Goal: Task Accomplishment & Management: Manage account settings

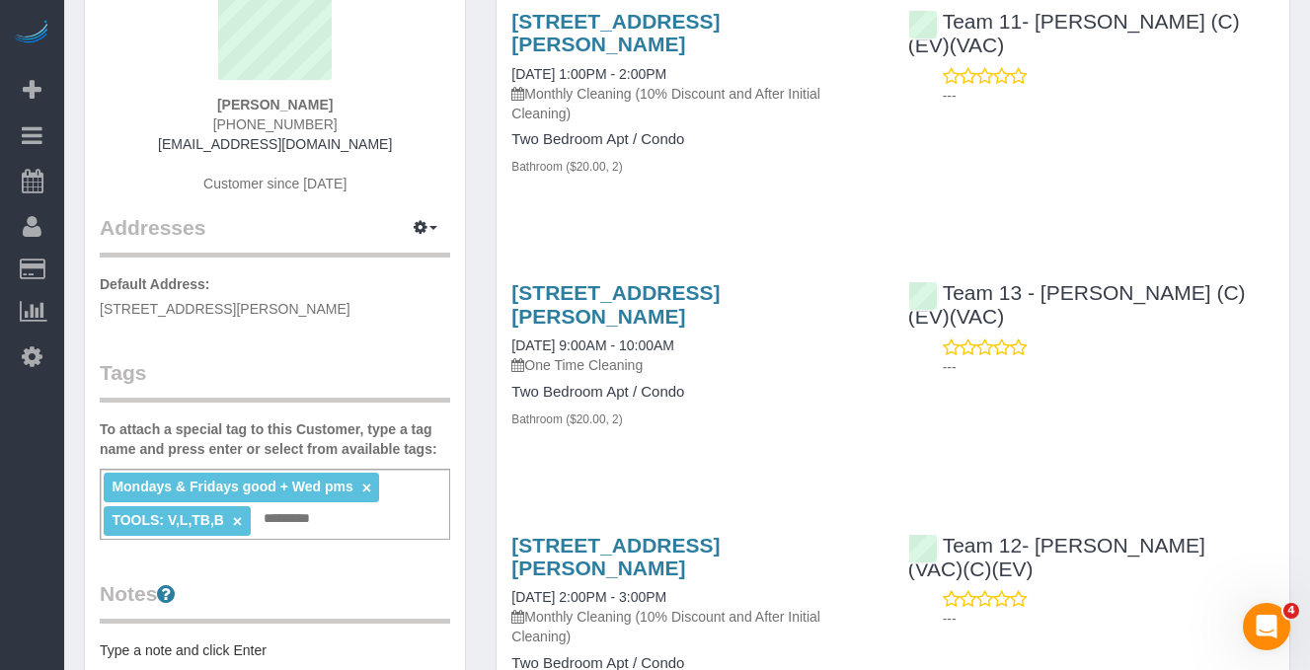
scroll to position [219, 0]
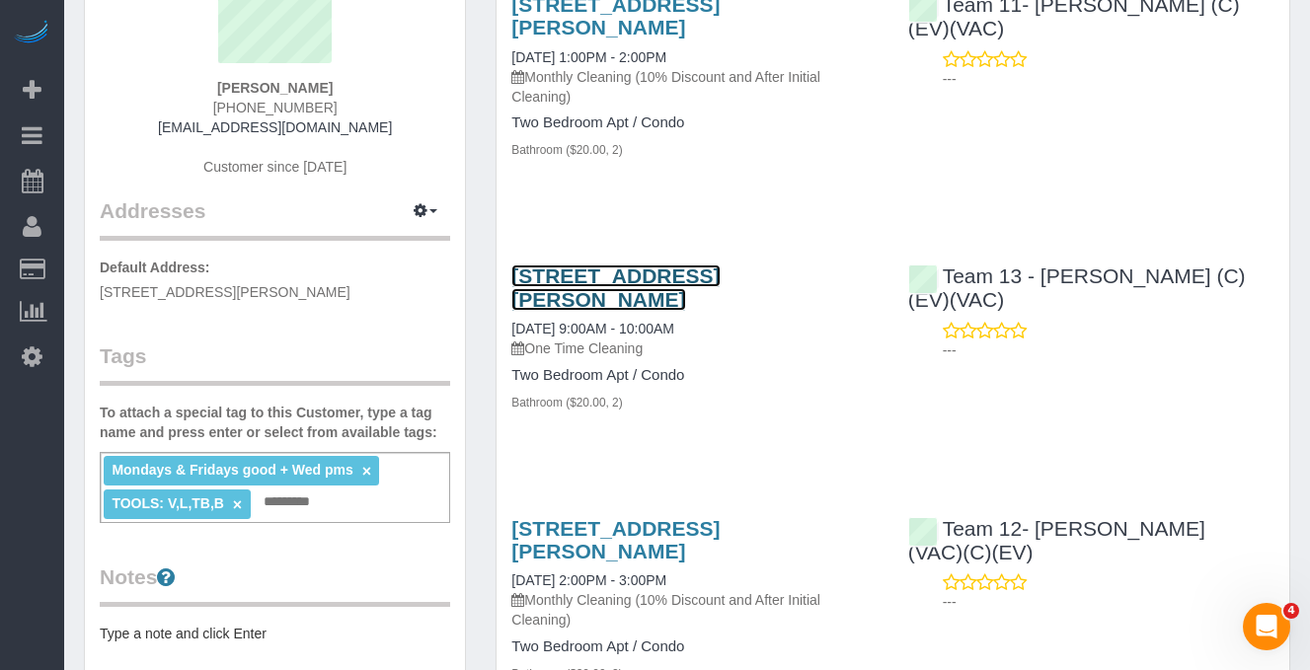
click at [551, 292] on link "[STREET_ADDRESS][PERSON_NAME]" at bounding box center [615, 286] width 208 height 45
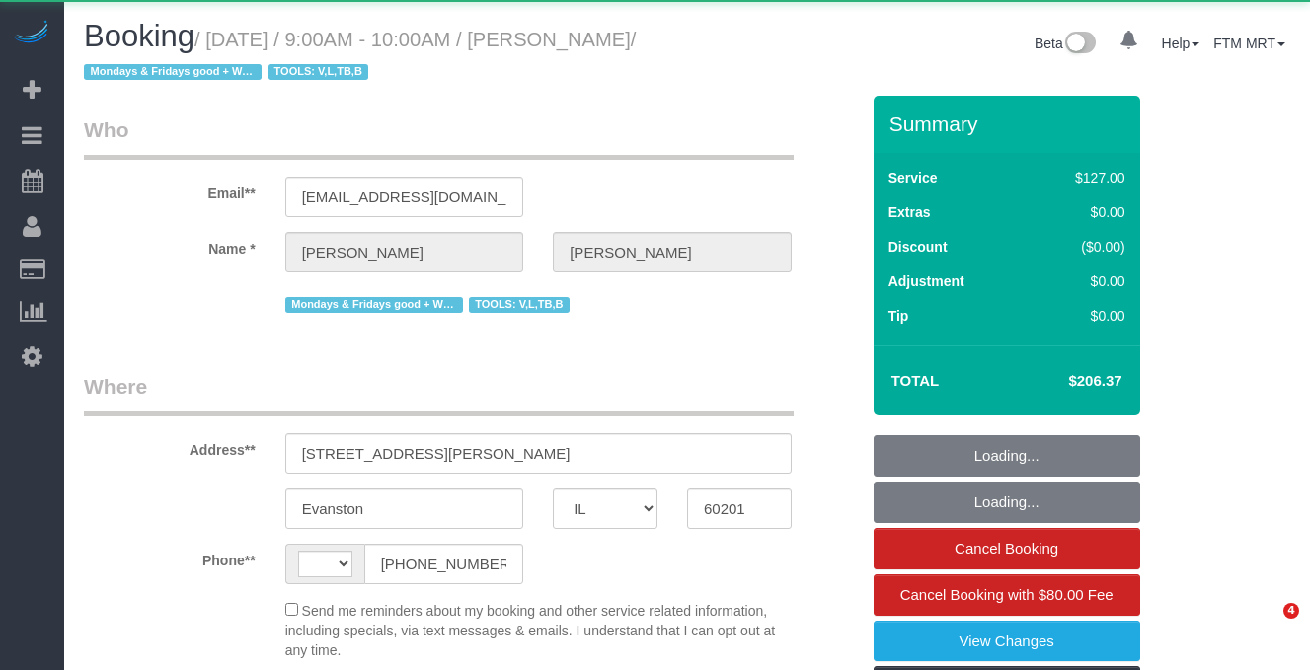
select select "IL"
select select "string:US"
select select "object:868"
select select "number:1"
select select "number:69"
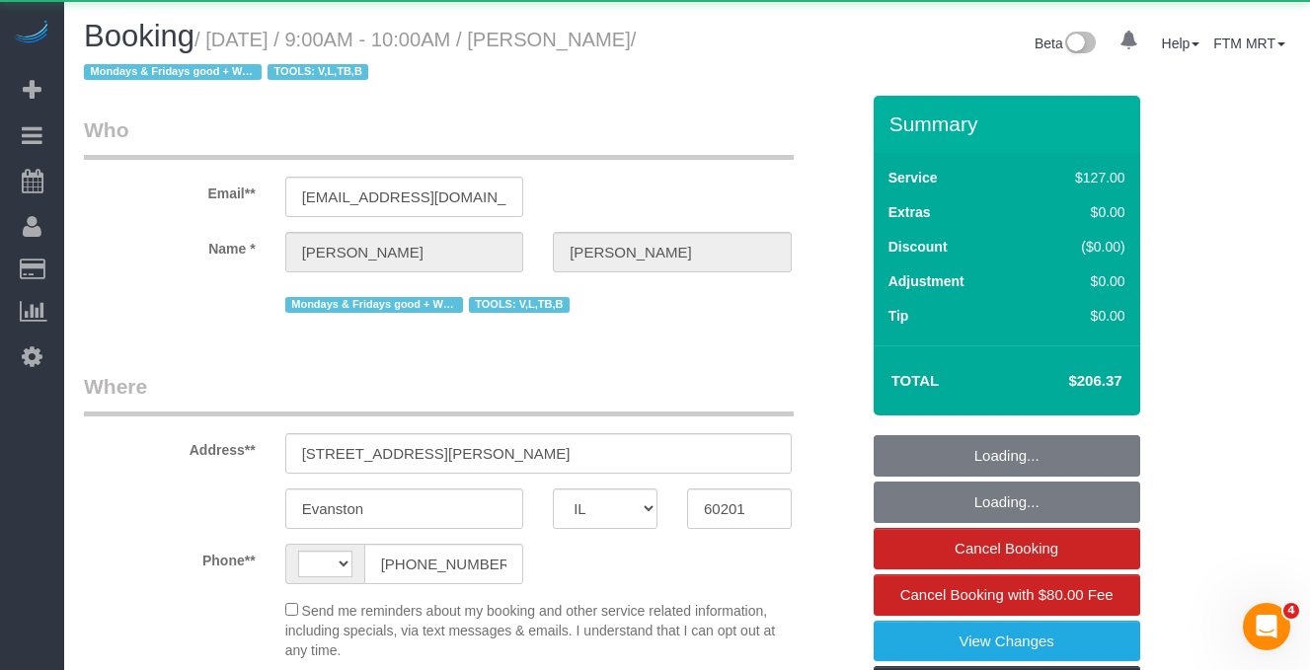
select select "number:139"
select select "number:98"
select select "number:141"
select select "number:143"
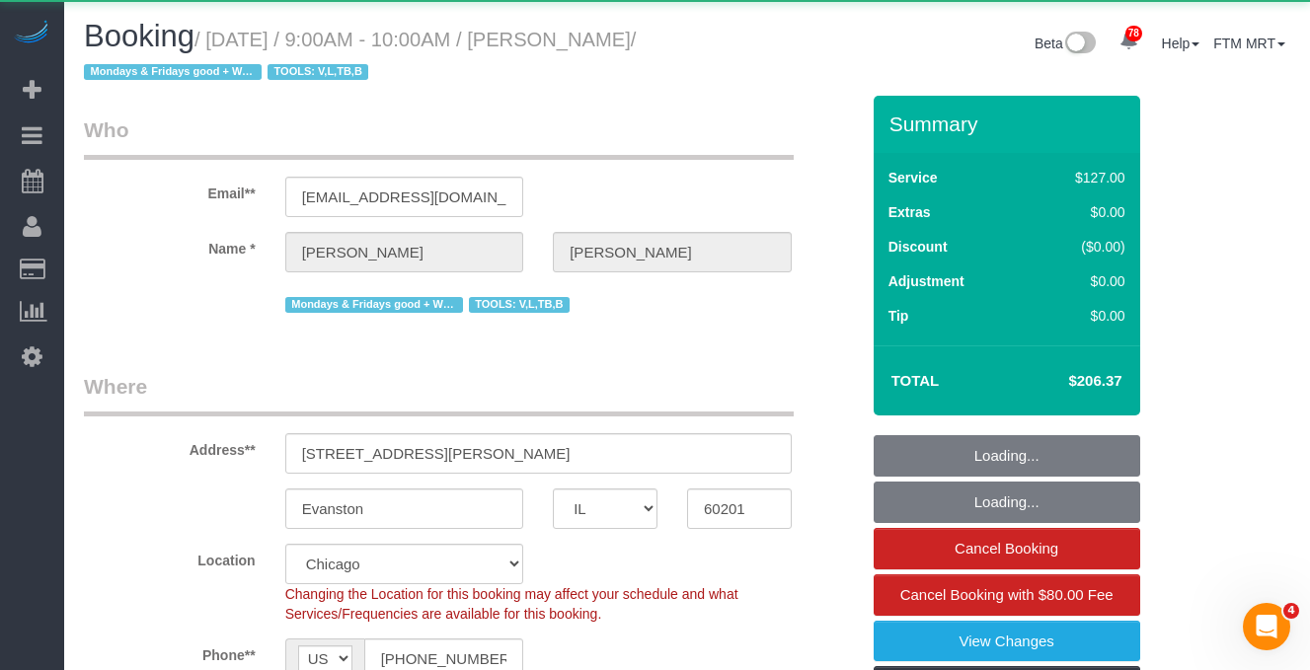
select select "2"
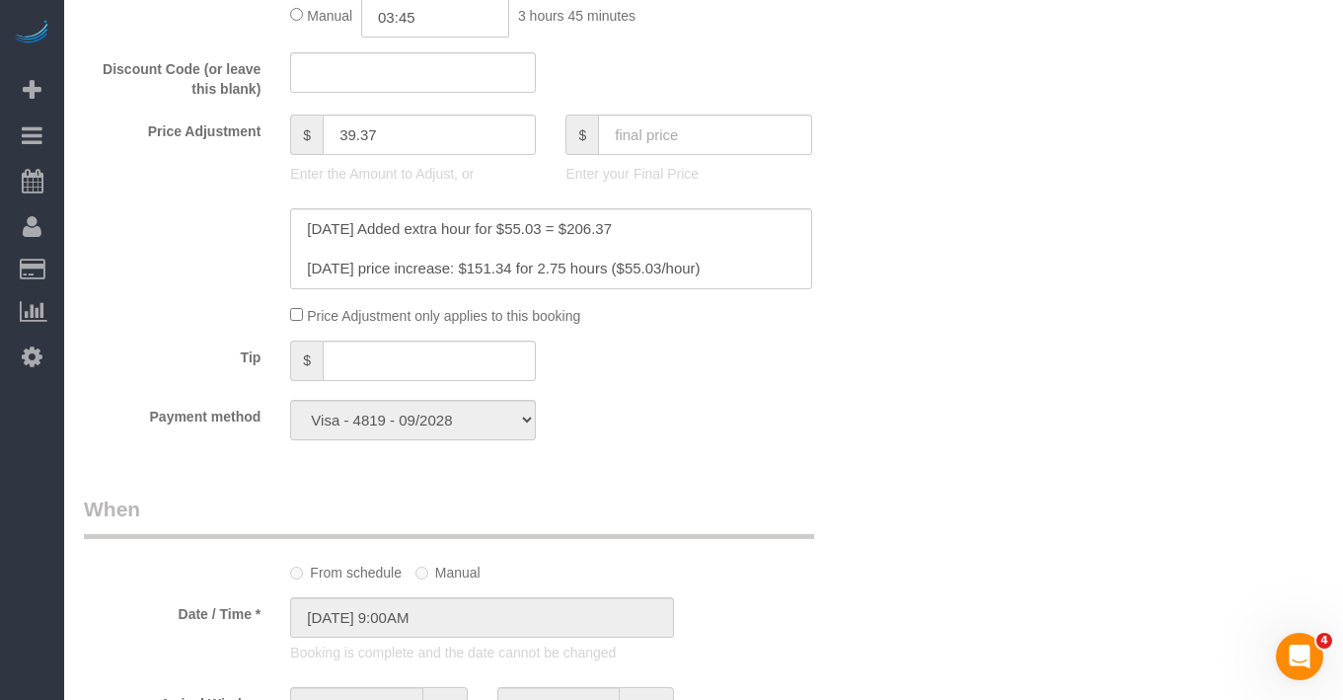
scroll to position [541, 0]
